Goal: Information Seeking & Learning: Learn about a topic

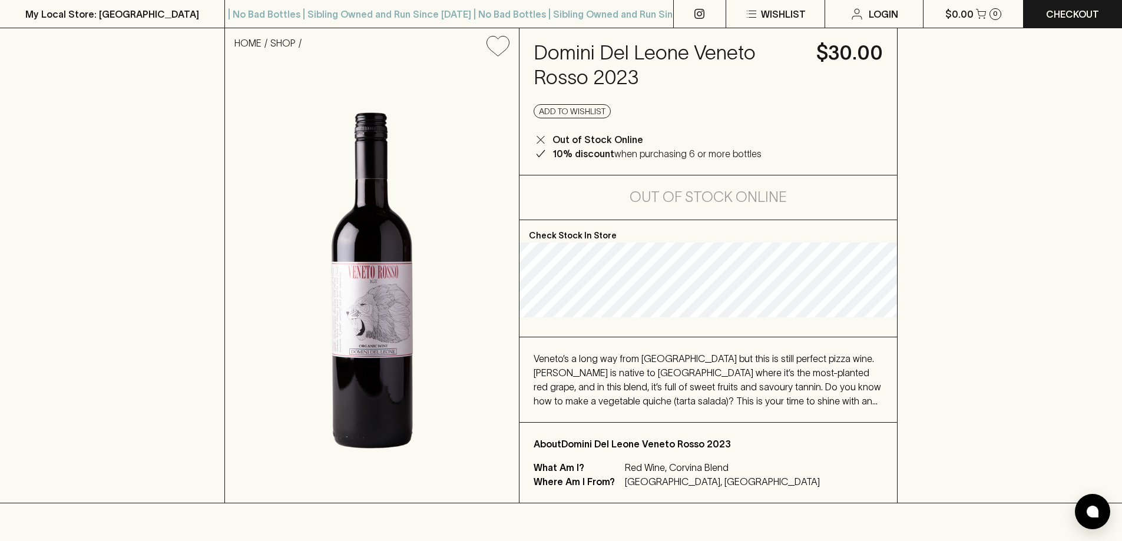
scroll to position [118, 0]
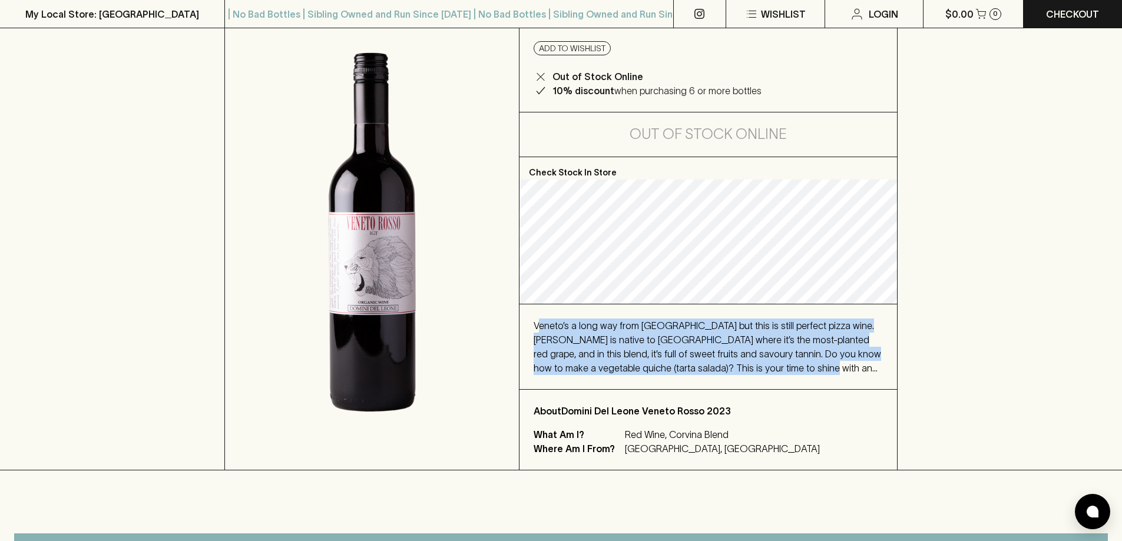
drag, startPoint x: 539, startPoint y: 316, endPoint x: 733, endPoint y: 366, distance: 200.1
click at [733, 366] on div "Veneto’s a long way from Napoli but this is still perfect pizza wine. Corvina i…" at bounding box center [707, 346] width 377 height 85
click at [733, 366] on div "Veneto’s a long way from Napoli but this is still perfect pizza wine. Corvina i…" at bounding box center [708, 347] width 349 height 57
drag, startPoint x: 733, startPoint y: 366, endPoint x: 534, endPoint y: 329, distance: 201.9
click at [534, 329] on div "Veneto’s a long way from Napoli but this is still perfect pizza wine. Corvina i…" at bounding box center [708, 347] width 349 height 57
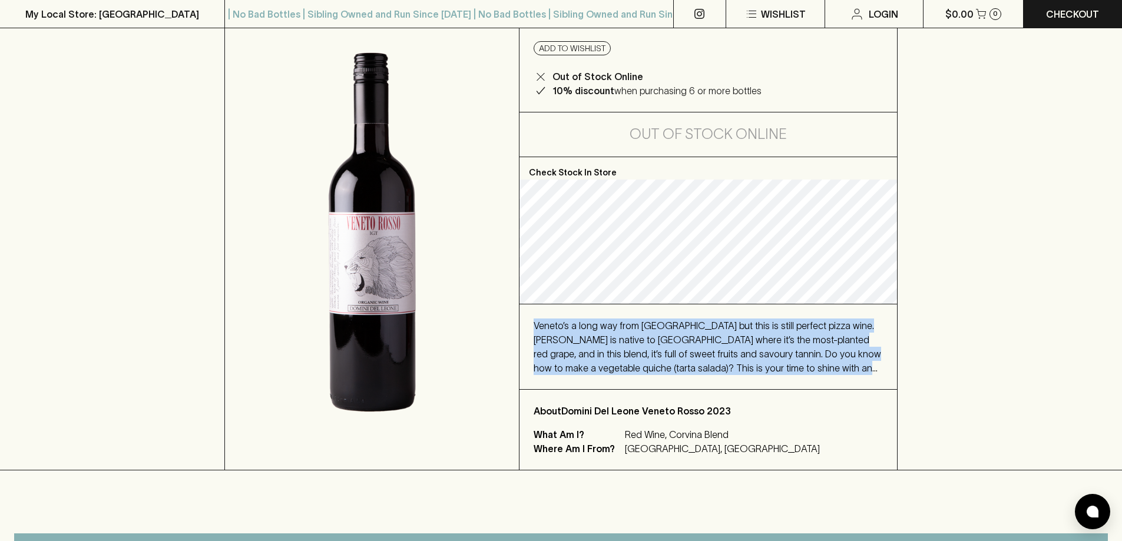
click at [534, 329] on span "Veneto’s a long way from Napoli but this is still perfect pizza wine. Corvina i…" at bounding box center [707, 353] width 347 height 67
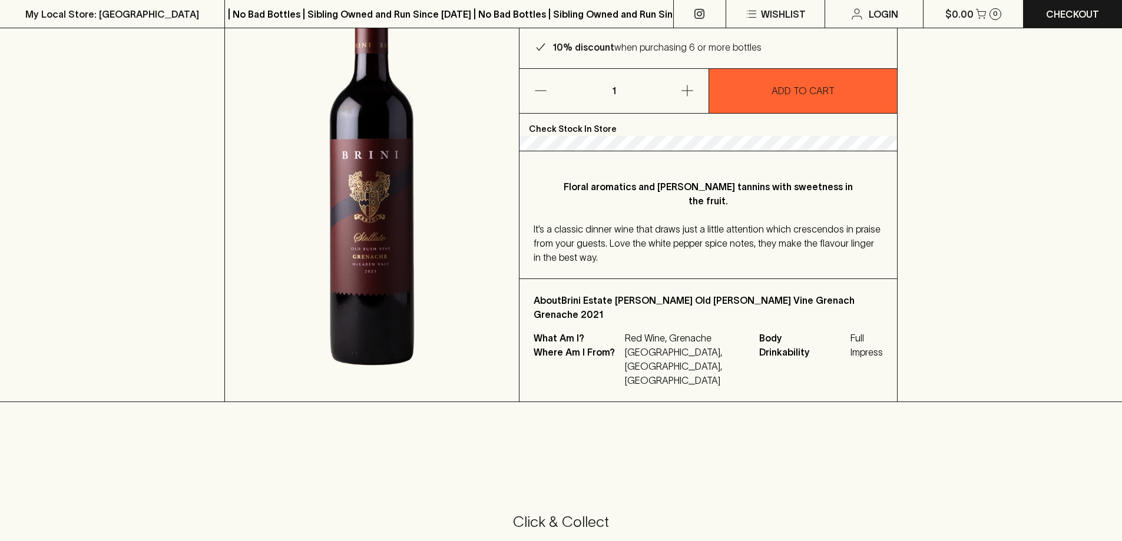
scroll to position [177, 0]
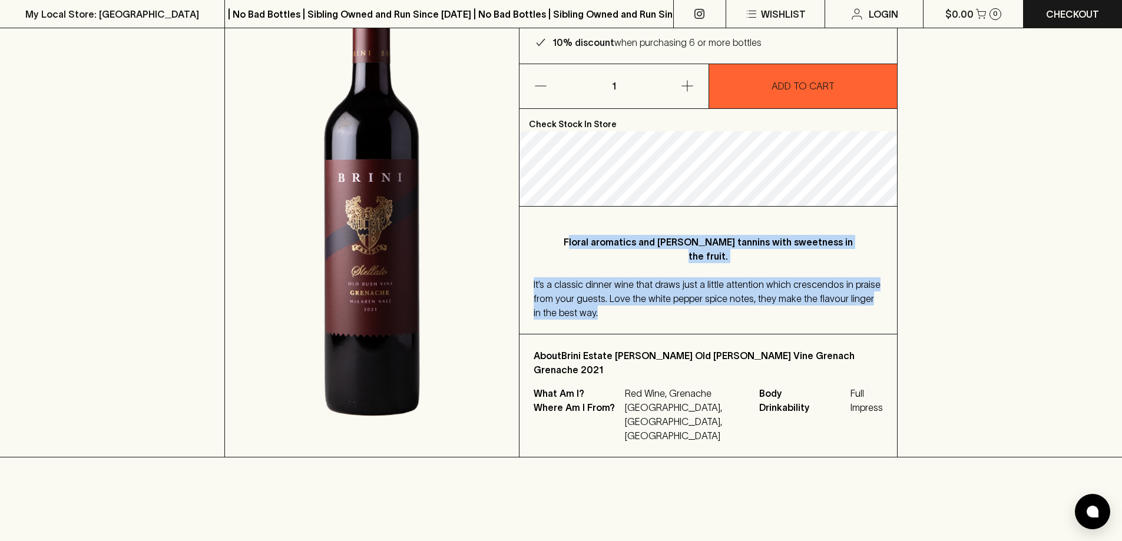
drag, startPoint x: 632, startPoint y: 252, endPoint x: 734, endPoint y: 274, distance: 104.2
click at [675, 271] on div "Floral aromatics and [PERSON_NAME] tannins with sweetness in the fruit. It’s a …" at bounding box center [707, 270] width 377 height 127
click at [754, 277] on div "It’s a classic dinner wine that draws just a little attention which crescendos …" at bounding box center [708, 298] width 349 height 42
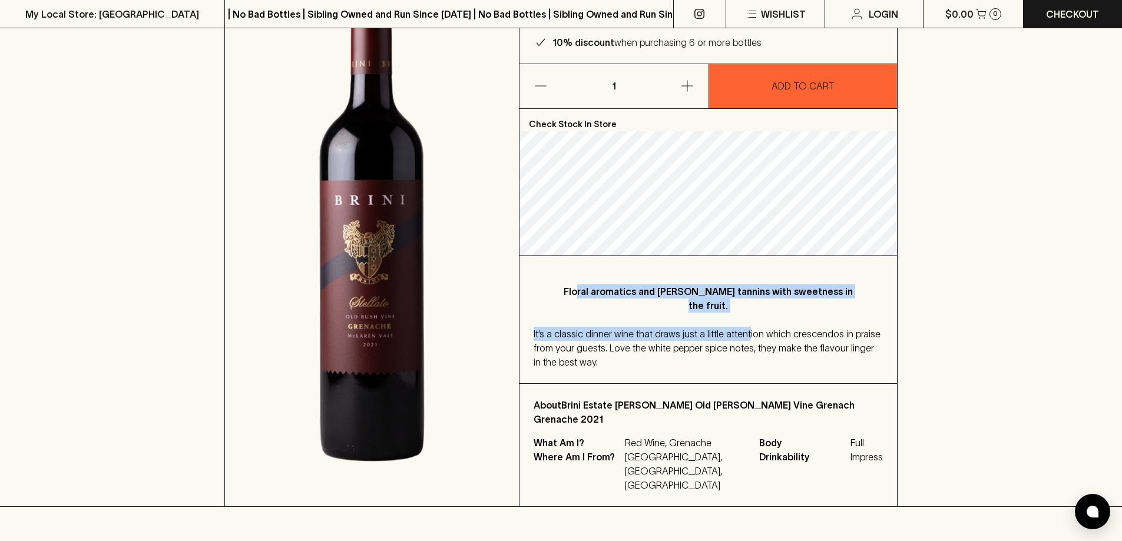
drag, startPoint x: 585, startPoint y: 266, endPoint x: 741, endPoint y: 279, distance: 156.6
click at [741, 279] on div "Floral aromatics and [PERSON_NAME] tannins with sweetness in the fruit. It’s a …" at bounding box center [707, 319] width 377 height 127
click at [641, 284] on p "Floral aromatics and [PERSON_NAME] tannins with sweetness in the fruit." at bounding box center [708, 298] width 302 height 28
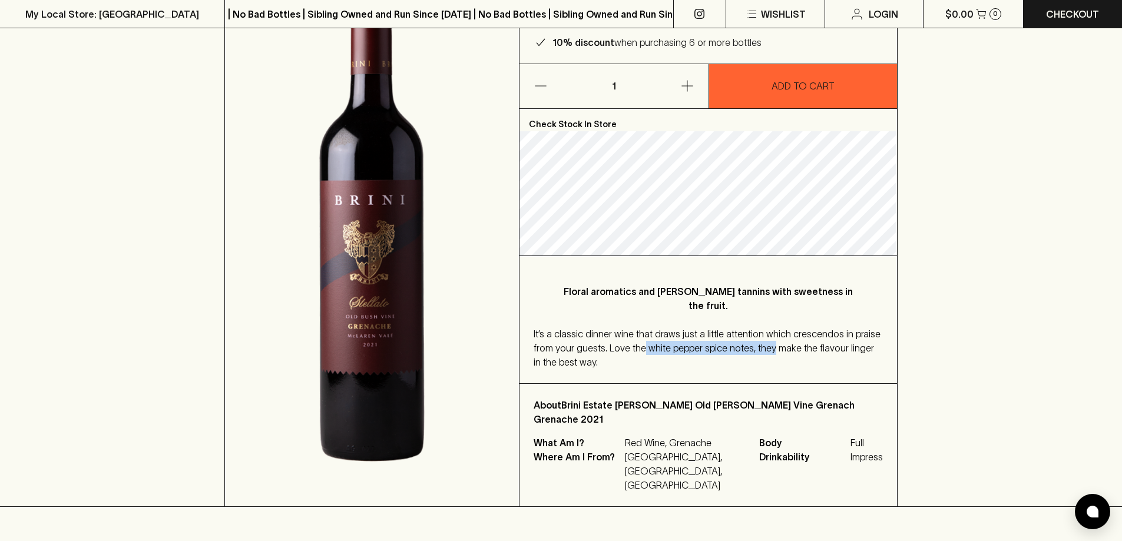
drag, startPoint x: 640, startPoint y: 312, endPoint x: 769, endPoint y: 316, distance: 129.0
click at [769, 327] on div "It’s a classic dinner wine that draws just a little attention which crescendos …" at bounding box center [708, 348] width 349 height 42
click at [756, 327] on div "It’s a classic dinner wine that draws just a little attention which crescendos …" at bounding box center [708, 348] width 349 height 42
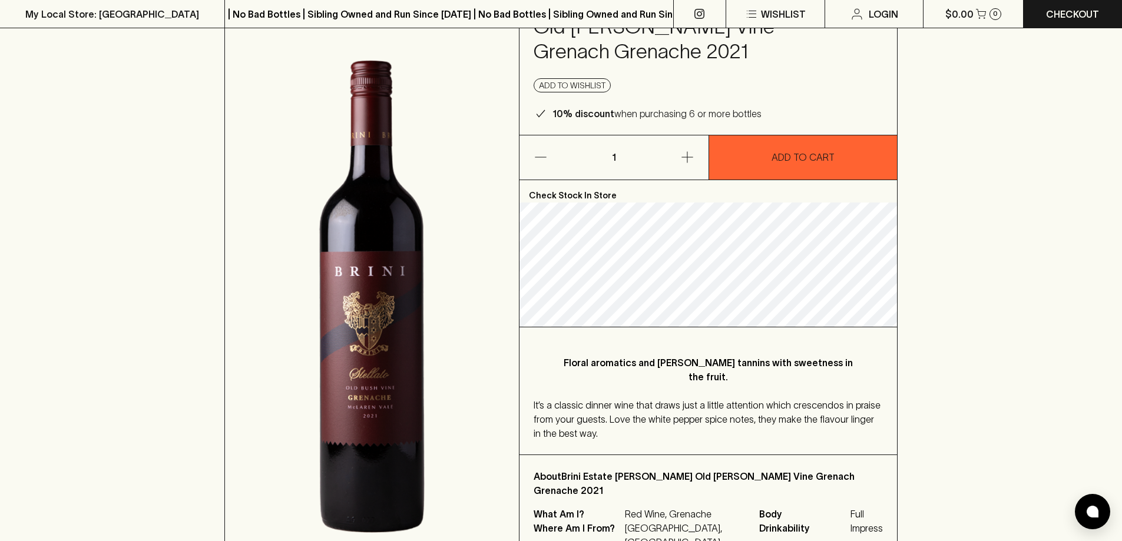
scroll to position [0, 0]
